Goal: Task Accomplishment & Management: Check status

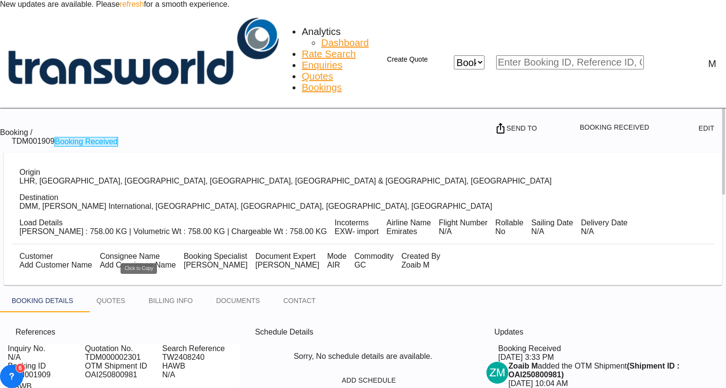
click at [144, 371] on md-icon "Click to Copy" at bounding box center [150, 377] width 12 height 12
click at [162, 289] on md-tab-item "BILLING INFO" at bounding box center [171, 300] width 68 height 23
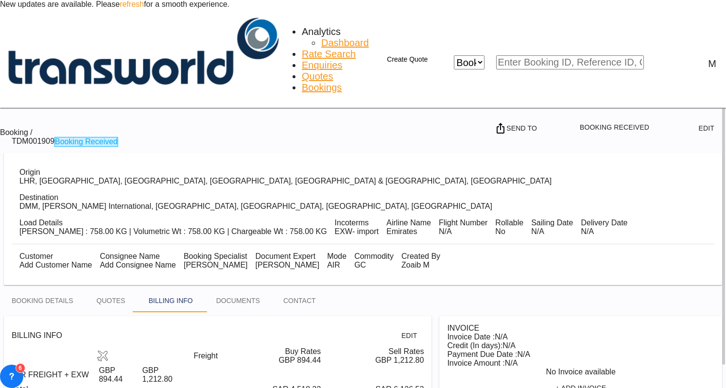
click at [302, 82] on span "Bookings" at bounding box center [322, 87] width 40 height 11
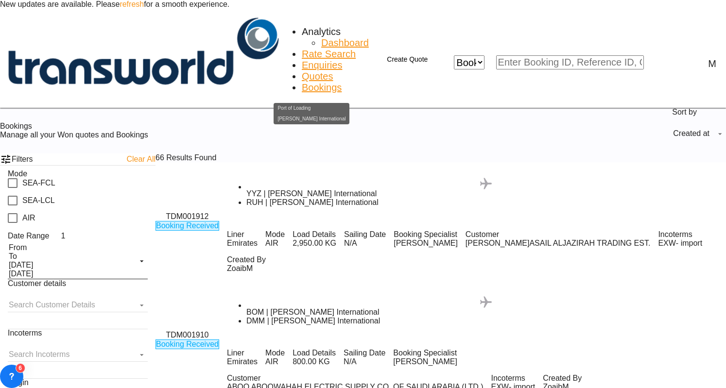
click at [247, 190] on div "YYZ | [PERSON_NAME] International" at bounding box center [487, 194] width 480 height 9
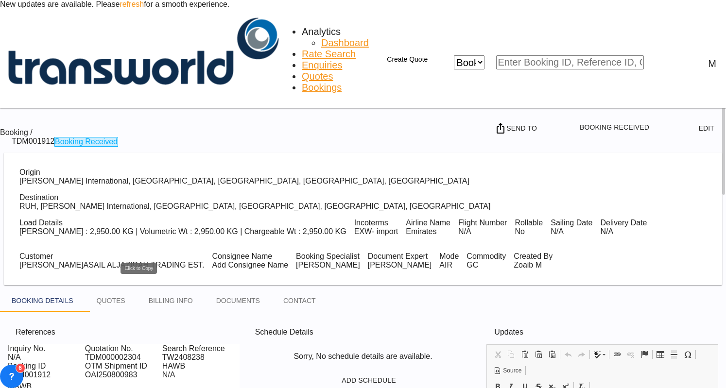
click at [144, 371] on md-icon "Click to Copy" at bounding box center [150, 377] width 12 height 12
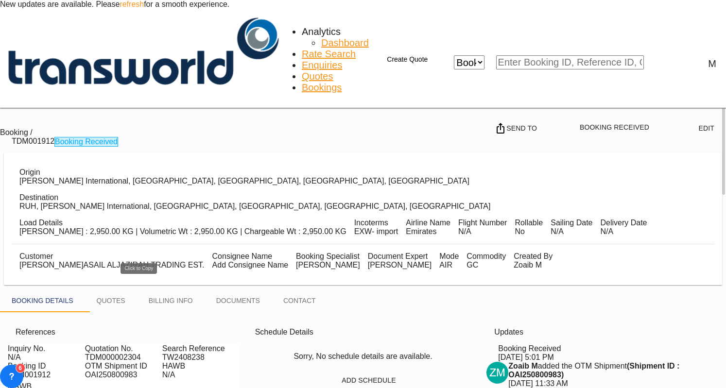
click at [144, 371] on md-icon "Click to Copy" at bounding box center [150, 377] width 12 height 12
click at [187, 289] on md-tab-item "BILLING INFO" at bounding box center [171, 300] width 68 height 23
